Goal: Use online tool/utility: Utilize a website feature to perform a specific function

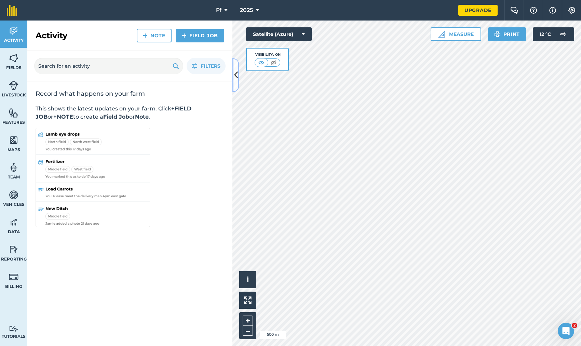
click at [237, 79] on icon at bounding box center [236, 75] width 4 height 12
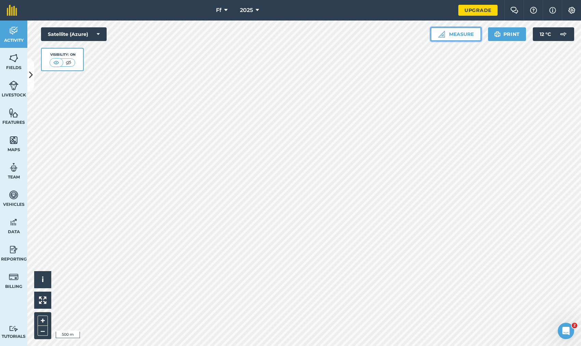
click at [459, 38] on button "Measure" at bounding box center [455, 34] width 51 height 14
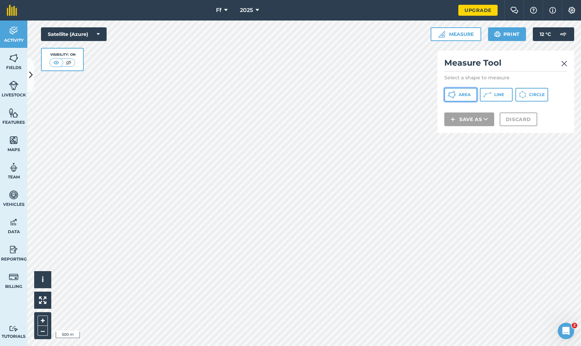
click at [468, 97] on button "Area" at bounding box center [460, 95] width 33 height 14
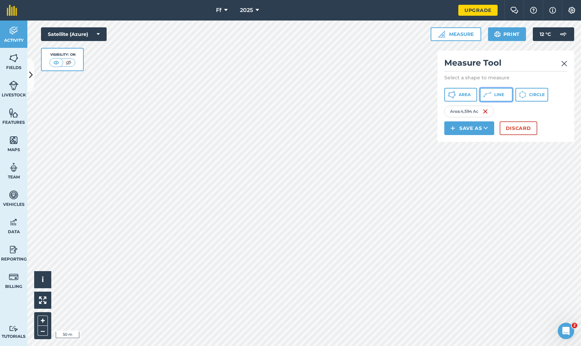
click at [496, 91] on button "Line" at bounding box center [496, 95] width 33 height 14
click at [545, 109] on img at bounding box center [543, 111] width 5 height 8
